Goal: Information Seeking & Learning: Learn about a topic

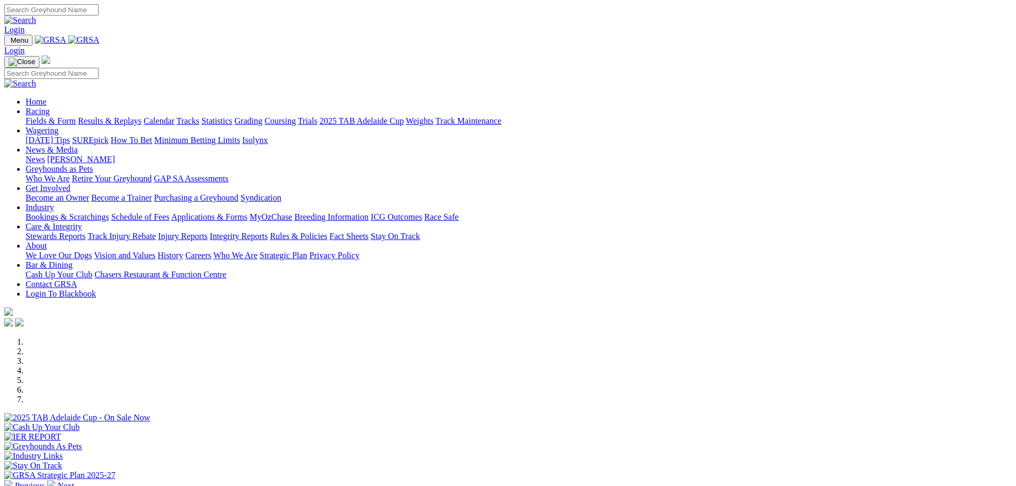
scroll to position [267, 0]
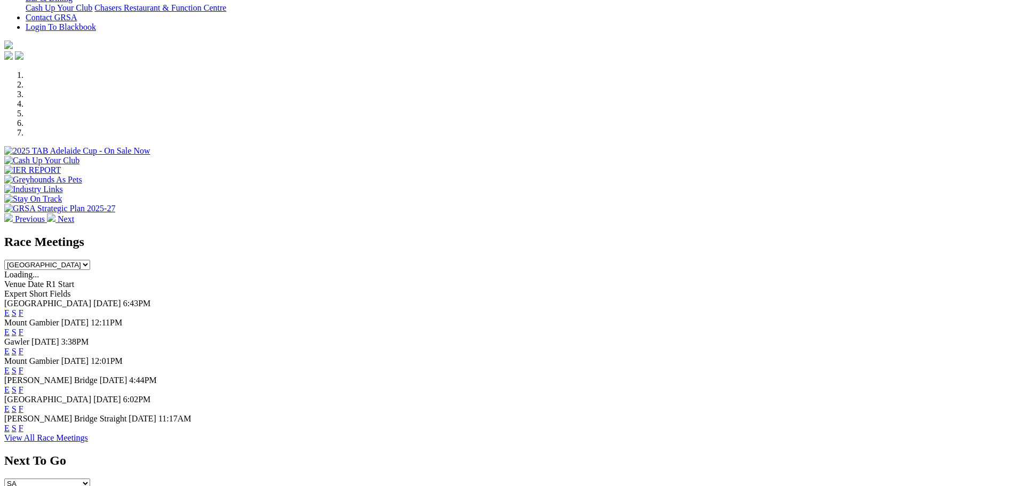
click at [23, 413] on link "F" at bounding box center [21, 408] width 5 height 9
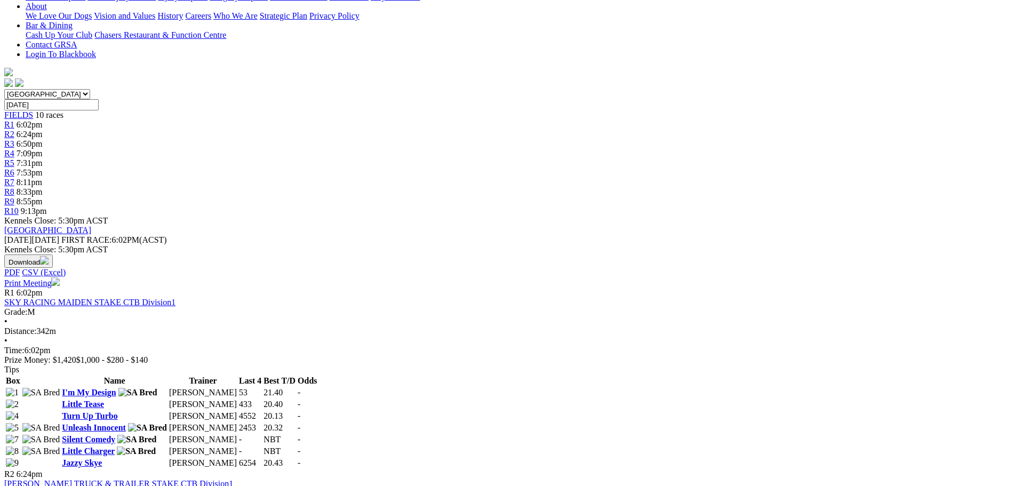
scroll to position [213, 0]
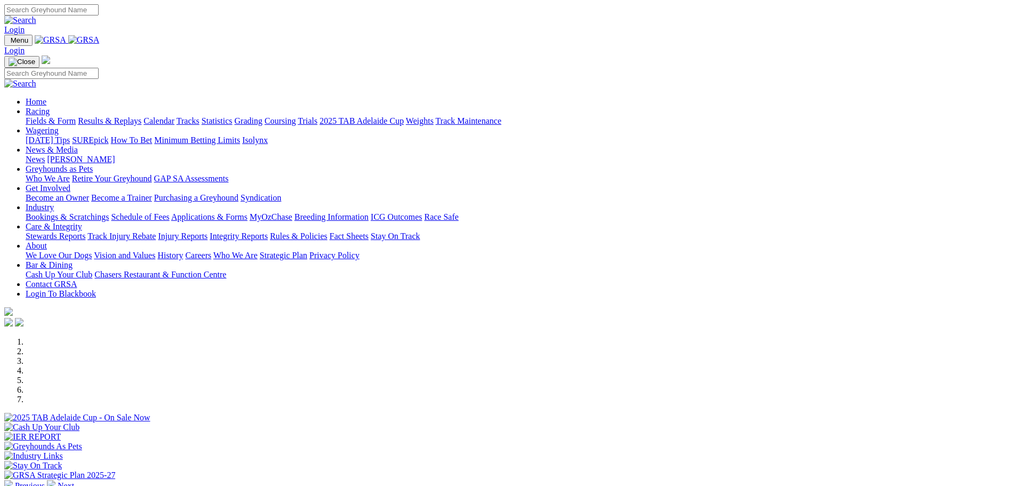
scroll to position [267, 0]
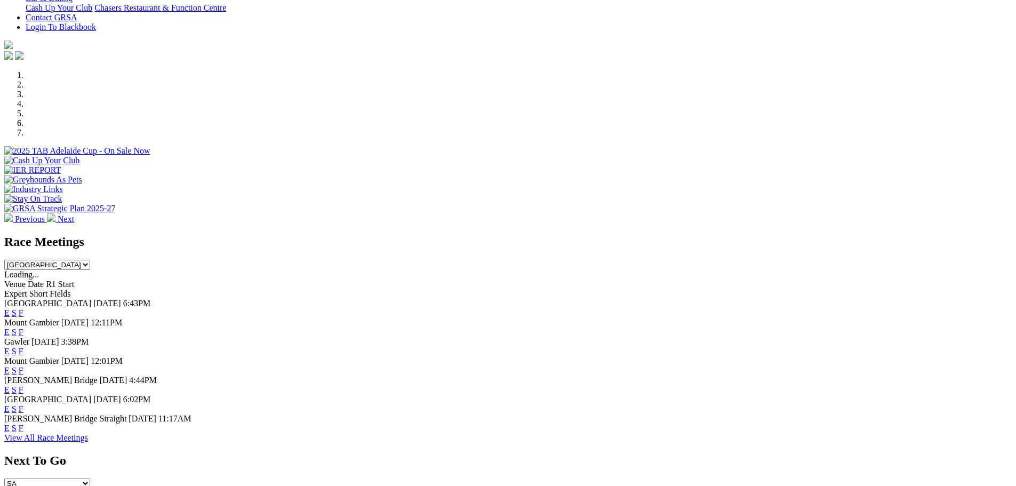
click at [23, 432] on link "F" at bounding box center [21, 427] width 5 height 9
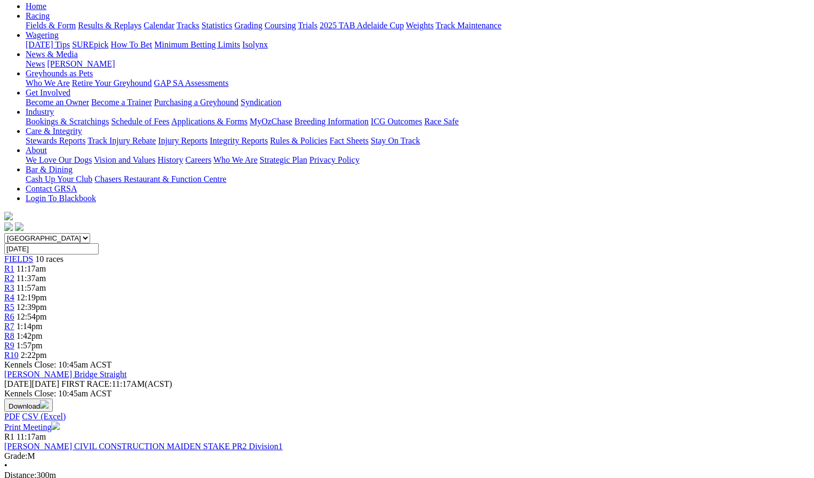
scroll to position [107, 0]
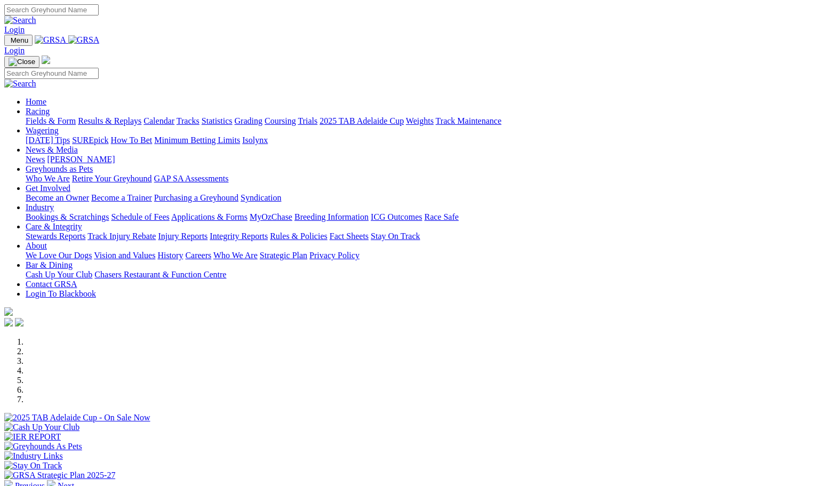
scroll to position [267, 0]
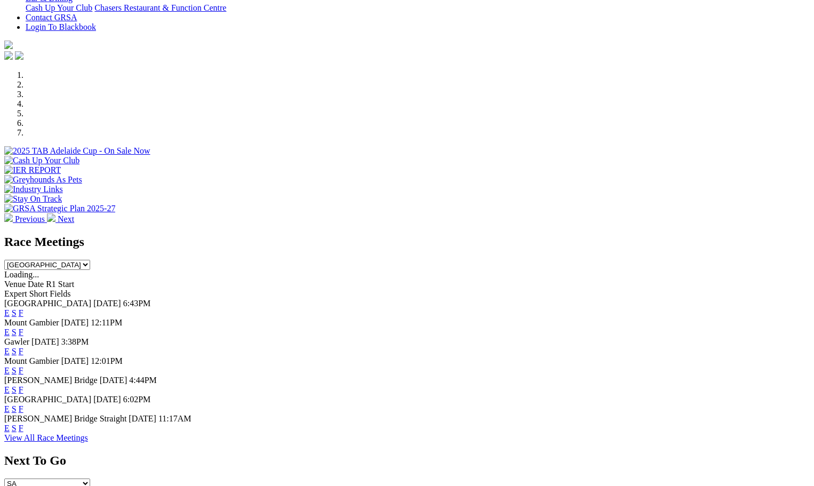
click at [23, 413] on link "F" at bounding box center [21, 408] width 5 height 9
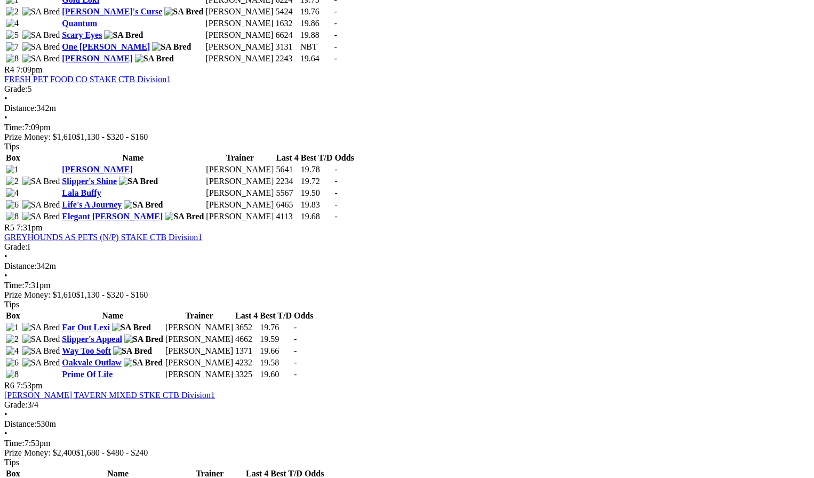
scroll to position [1066, 0]
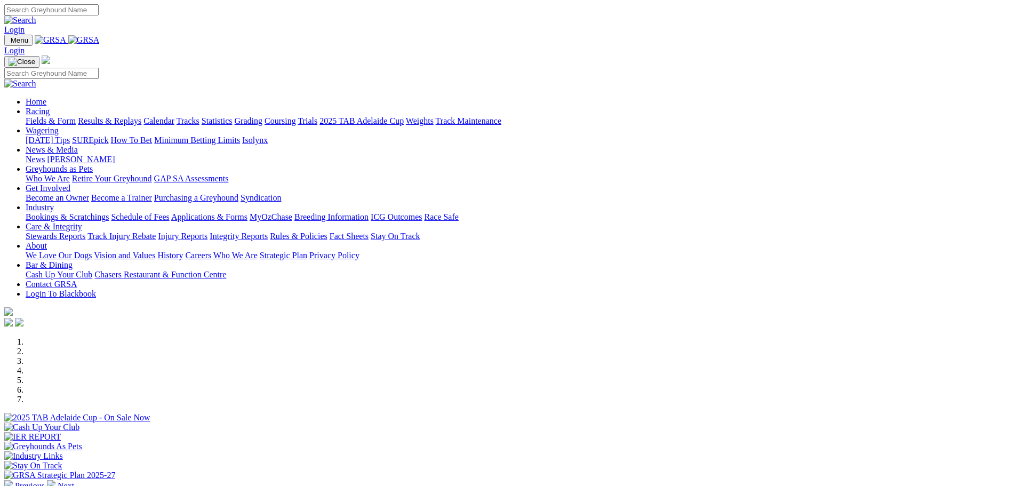
scroll to position [427, 0]
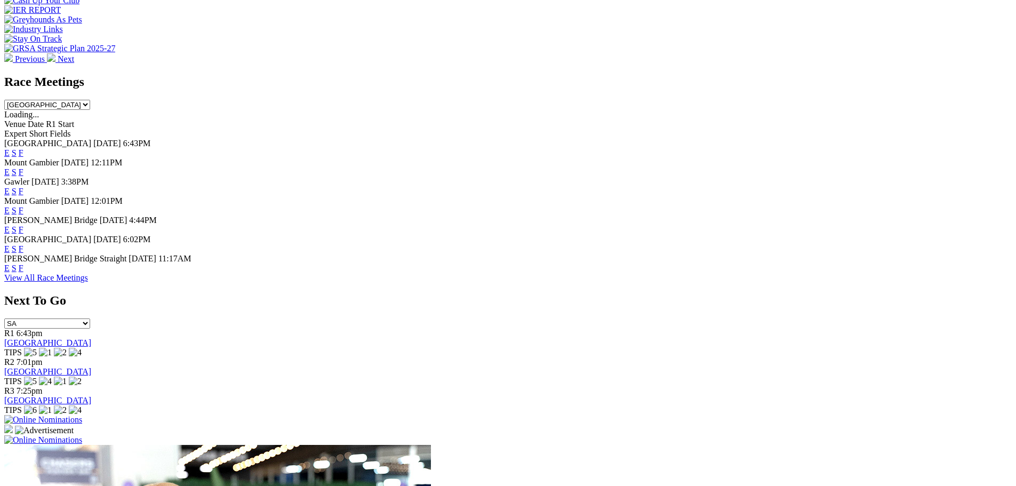
click at [23, 225] on link "F" at bounding box center [21, 229] width 5 height 9
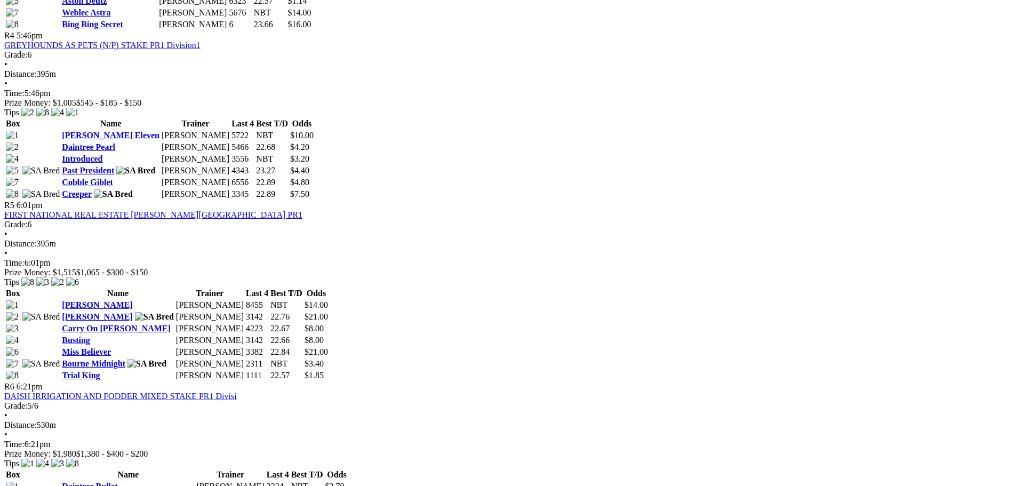
scroll to position [1066, 0]
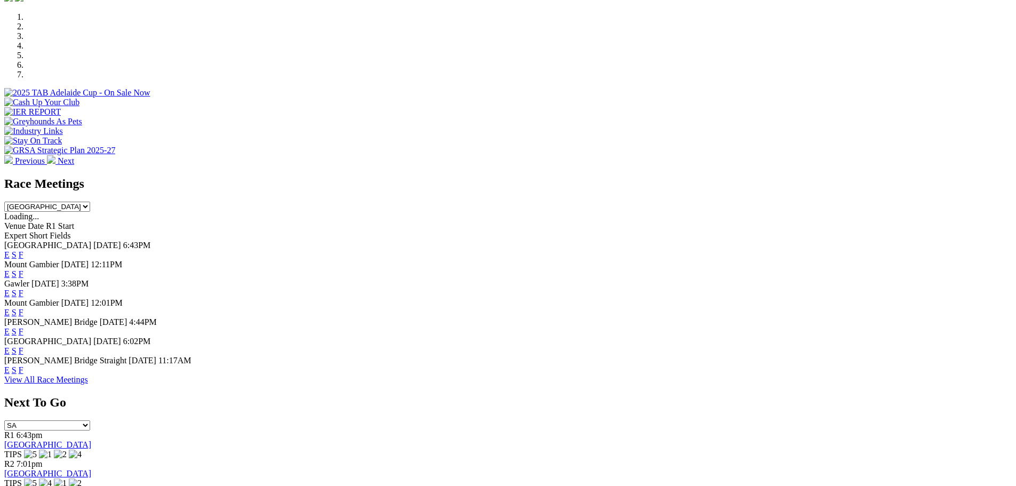
scroll to position [322, 0]
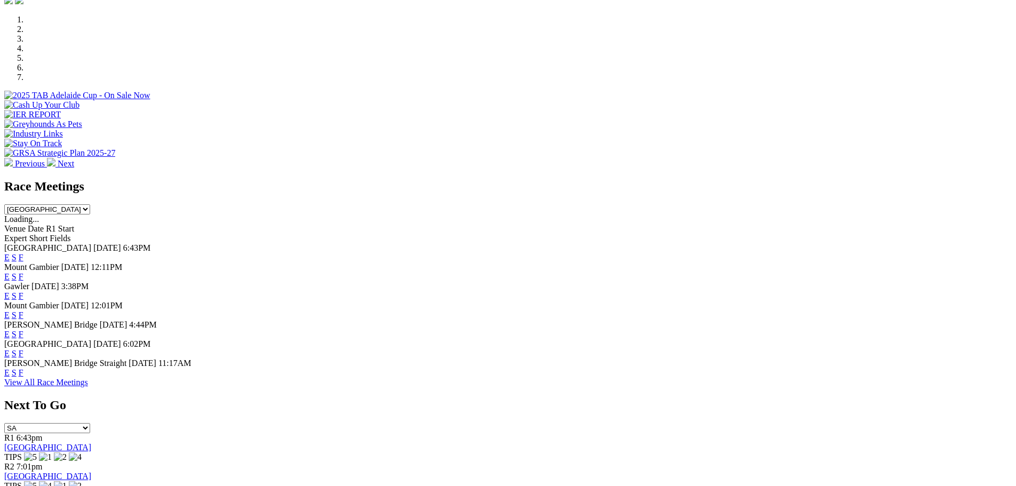
click at [23, 330] on link "F" at bounding box center [21, 334] width 5 height 9
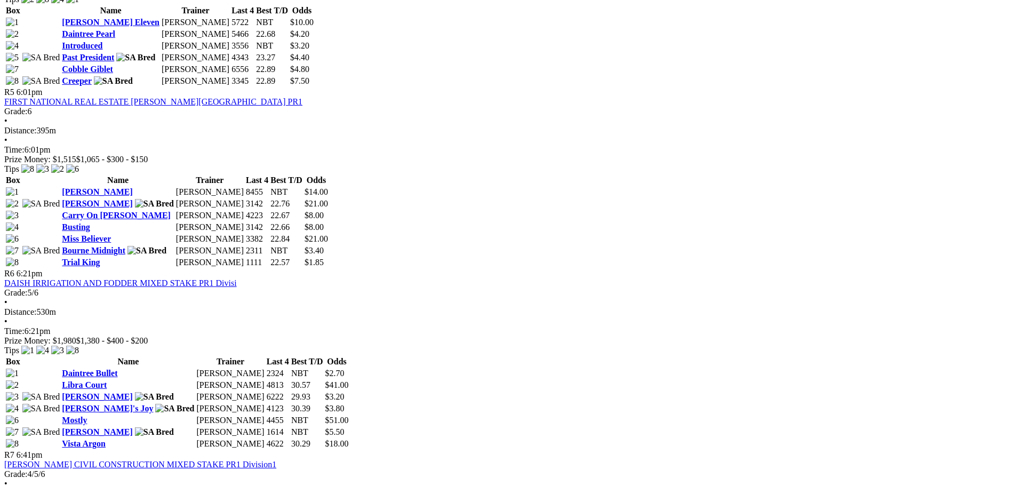
scroll to position [1173, 0]
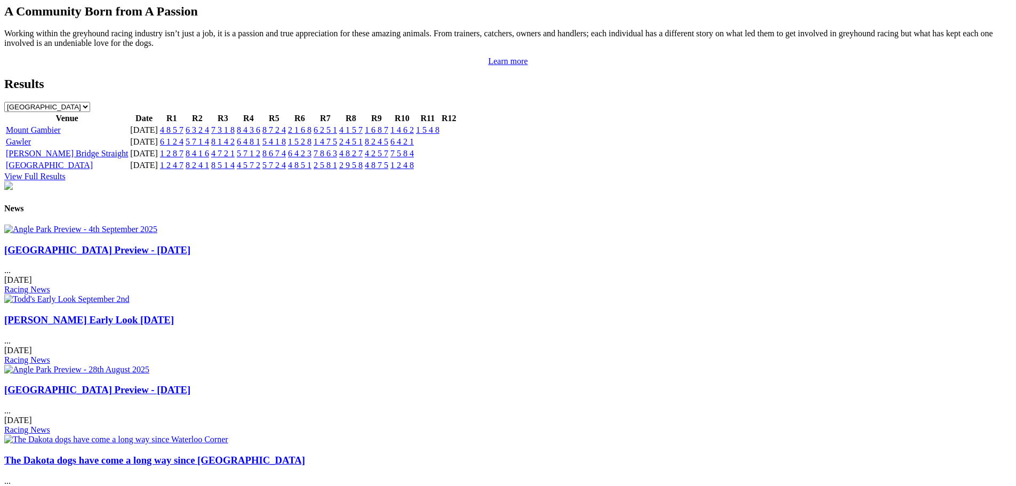
scroll to position [1229, 0]
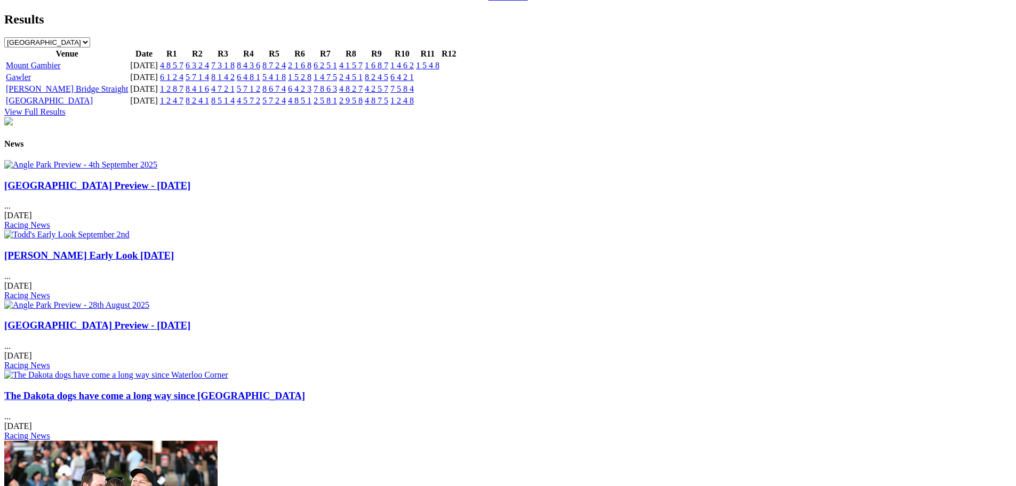
click at [275, 191] on h3 "[GEOGRAPHIC_DATA] Preview - [DATE]" at bounding box center [507, 186] width 1007 height 12
click at [157, 170] on img at bounding box center [80, 165] width 153 height 10
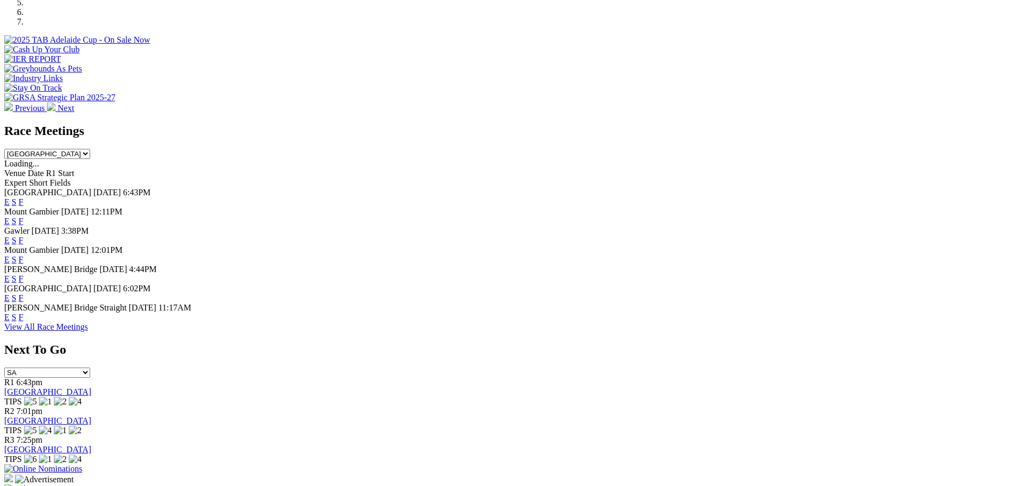
scroll to position [375, 0]
click at [23, 199] on link "F" at bounding box center [21, 203] width 5 height 9
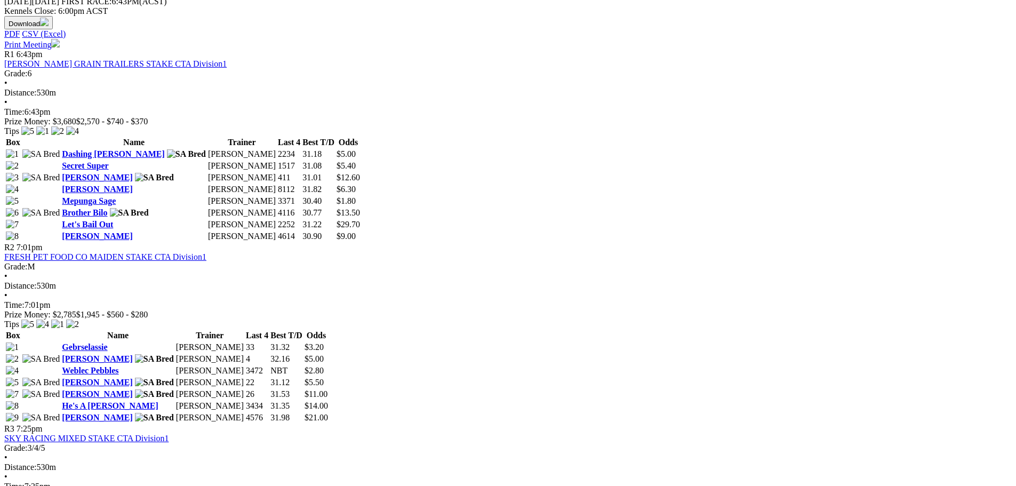
scroll to position [533, 0]
